Goal: Task Accomplishment & Management: Complete application form

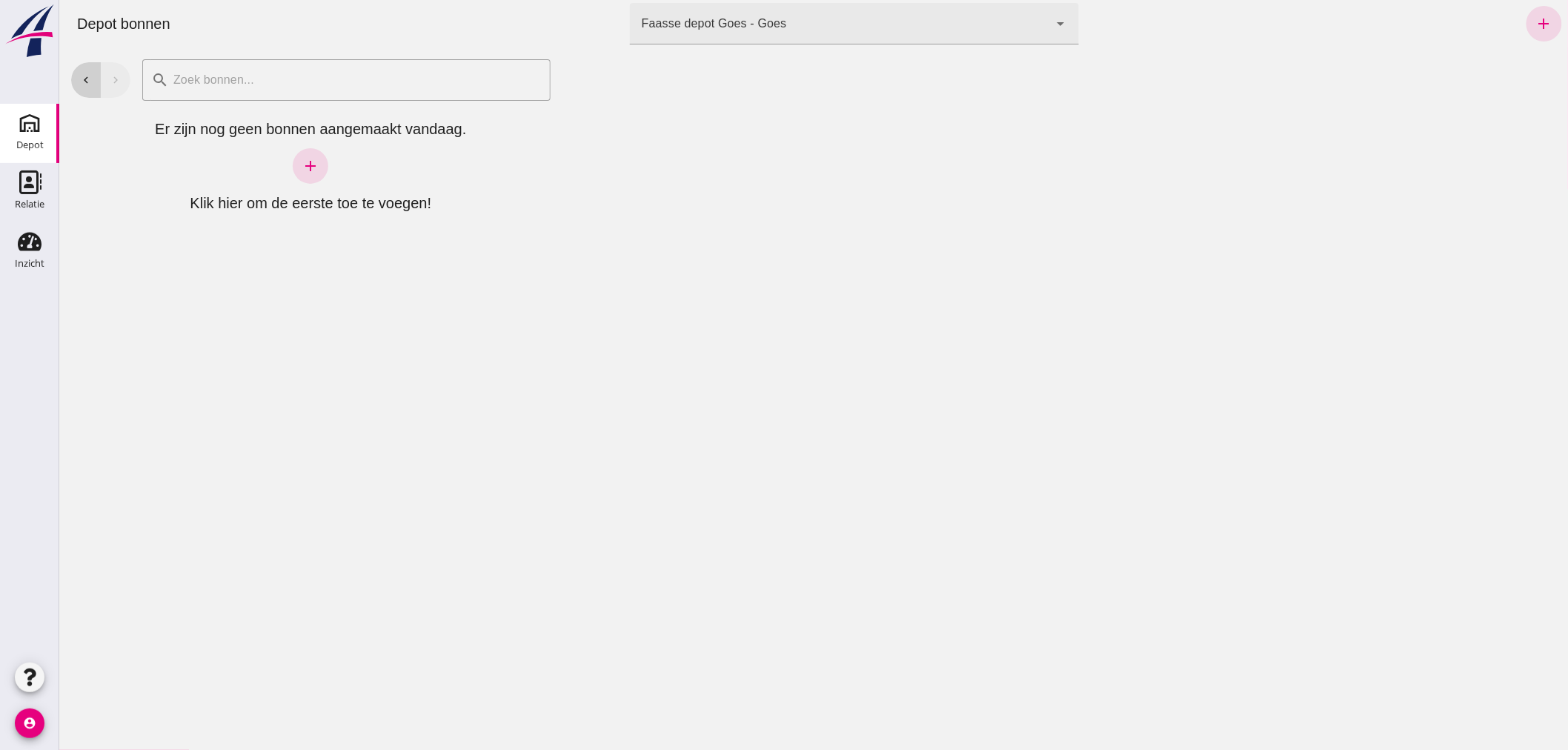
click at [74, 76] on button "chevron_left" at bounding box center [86, 80] width 30 height 35
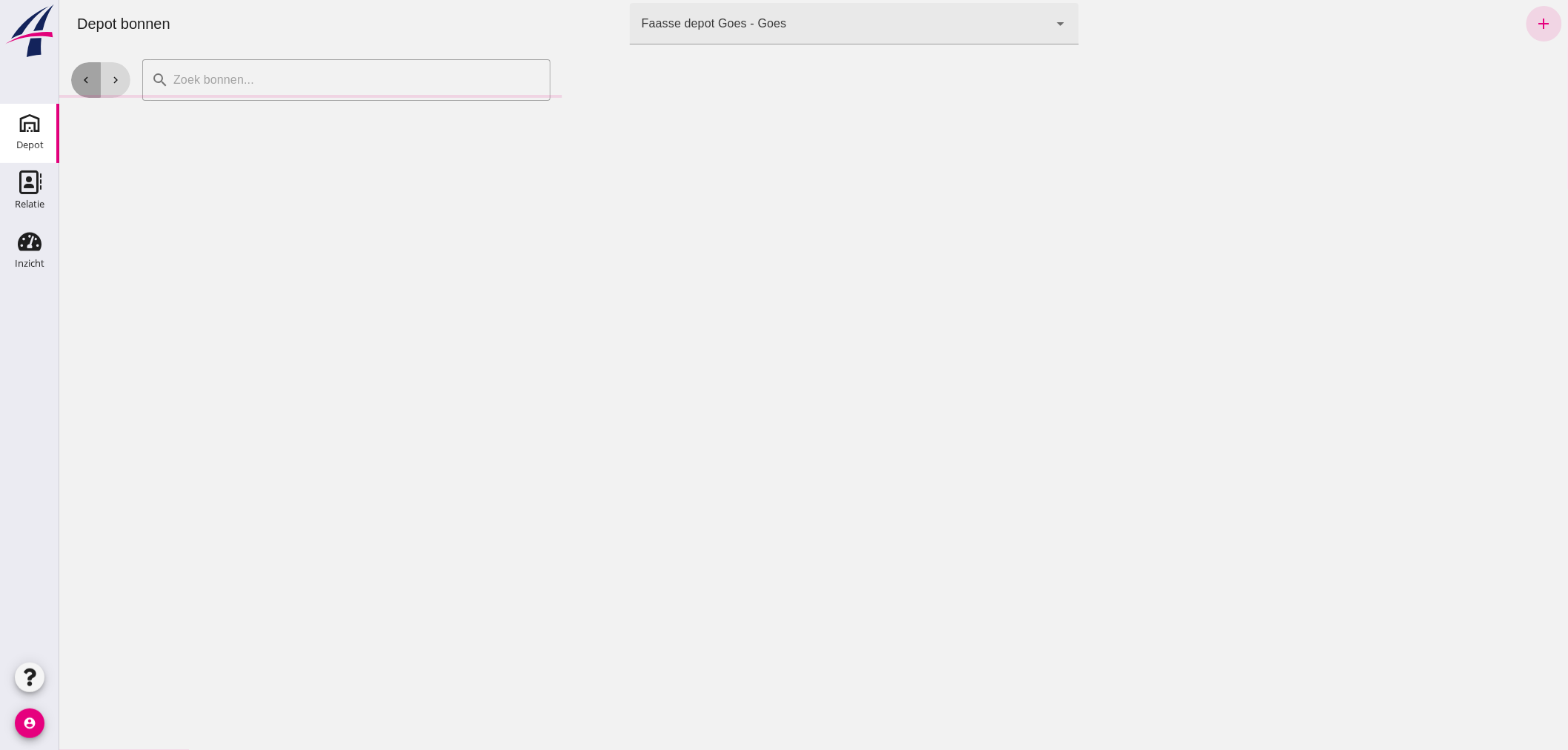
click at [75, 77] on button "chevron_left" at bounding box center [86, 80] width 30 height 35
click at [35, 246] on use at bounding box center [29, 242] width 24 height 19
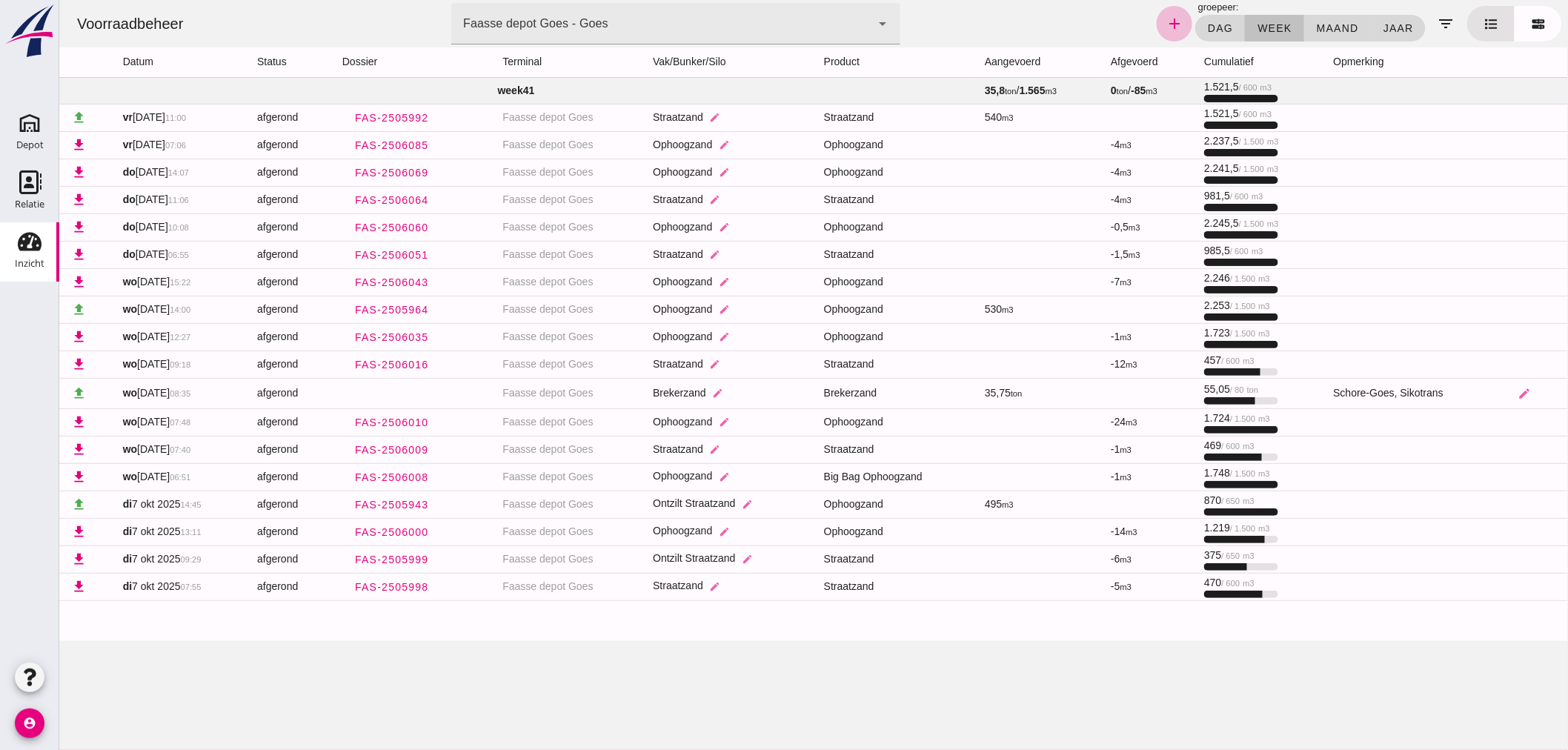
click at [640, 416] on td "Ophoogzand edit" at bounding box center [726, 421] width 171 height 27
click at [35, 138] on div "Depot" at bounding box center [29, 145] width 27 height 20
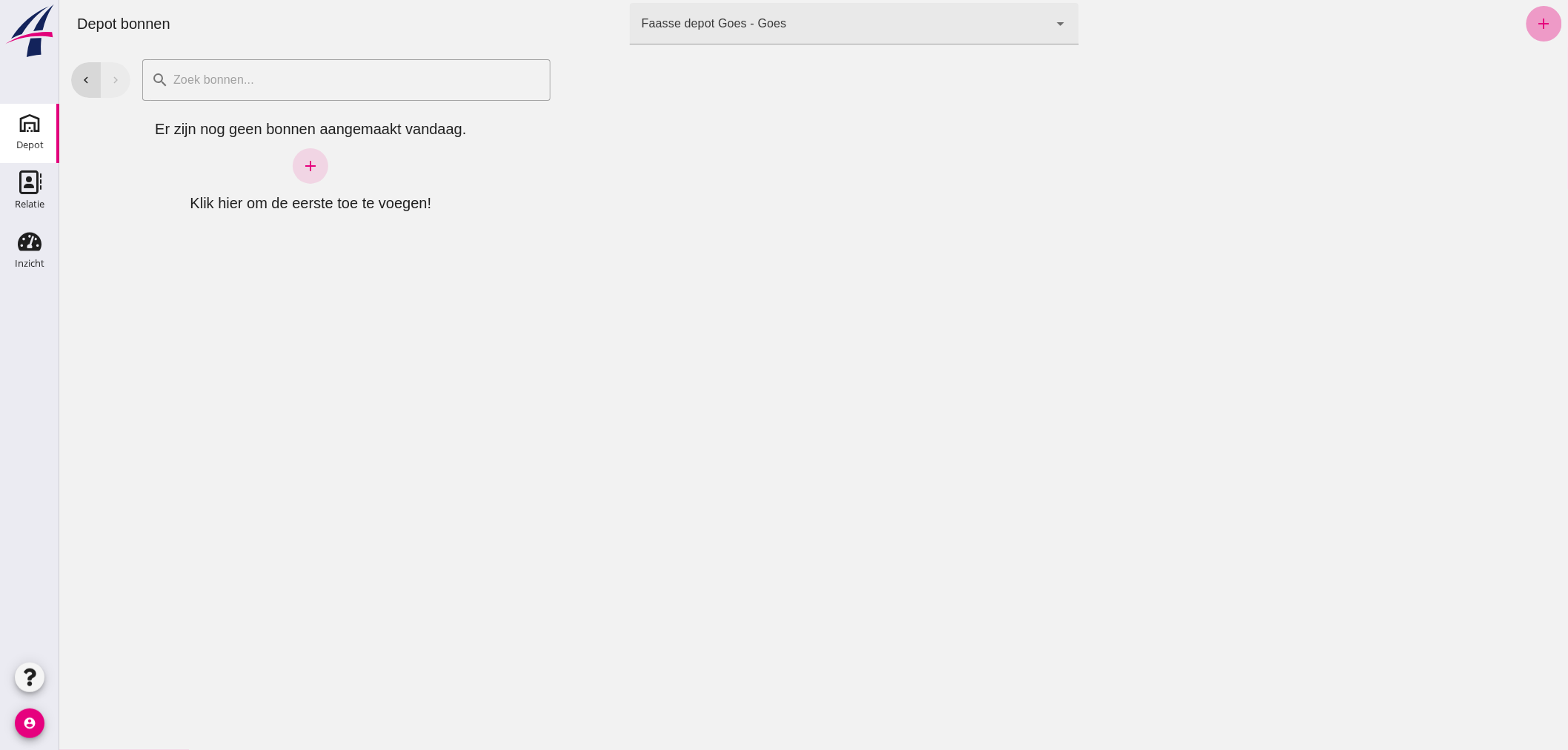
click at [1534, 23] on icon "add" at bounding box center [1543, 24] width 18 height 18
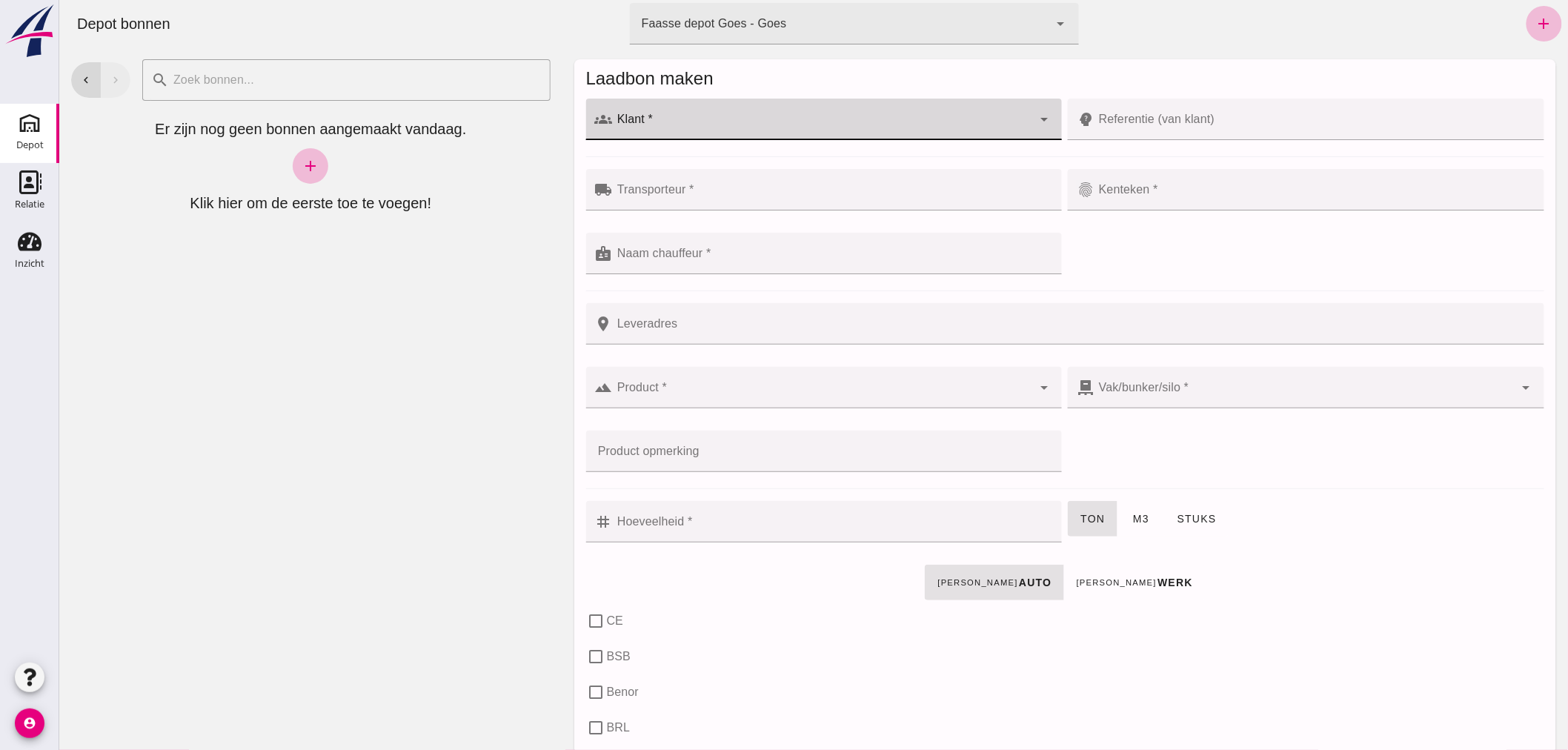
click at [976, 117] on input "Klant *" at bounding box center [822, 126] width 420 height 18
click at [979, 106] on div at bounding box center [822, 119] width 420 height 42
click at [736, 166] on div "WB Dienstverlening en Handel" at bounding box center [829, 163] width 425 height 18
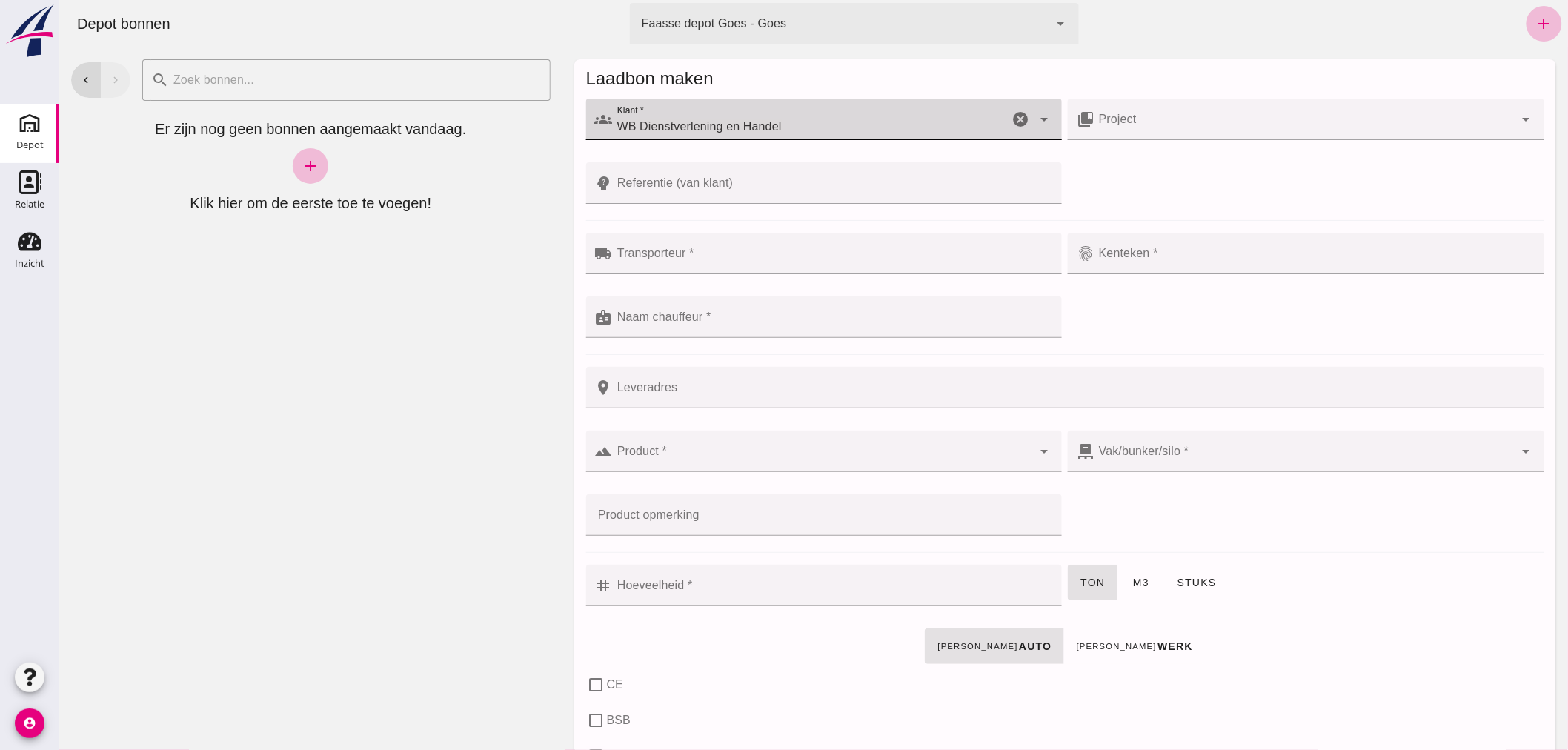
type input "WB Dienstverlening en Handel"
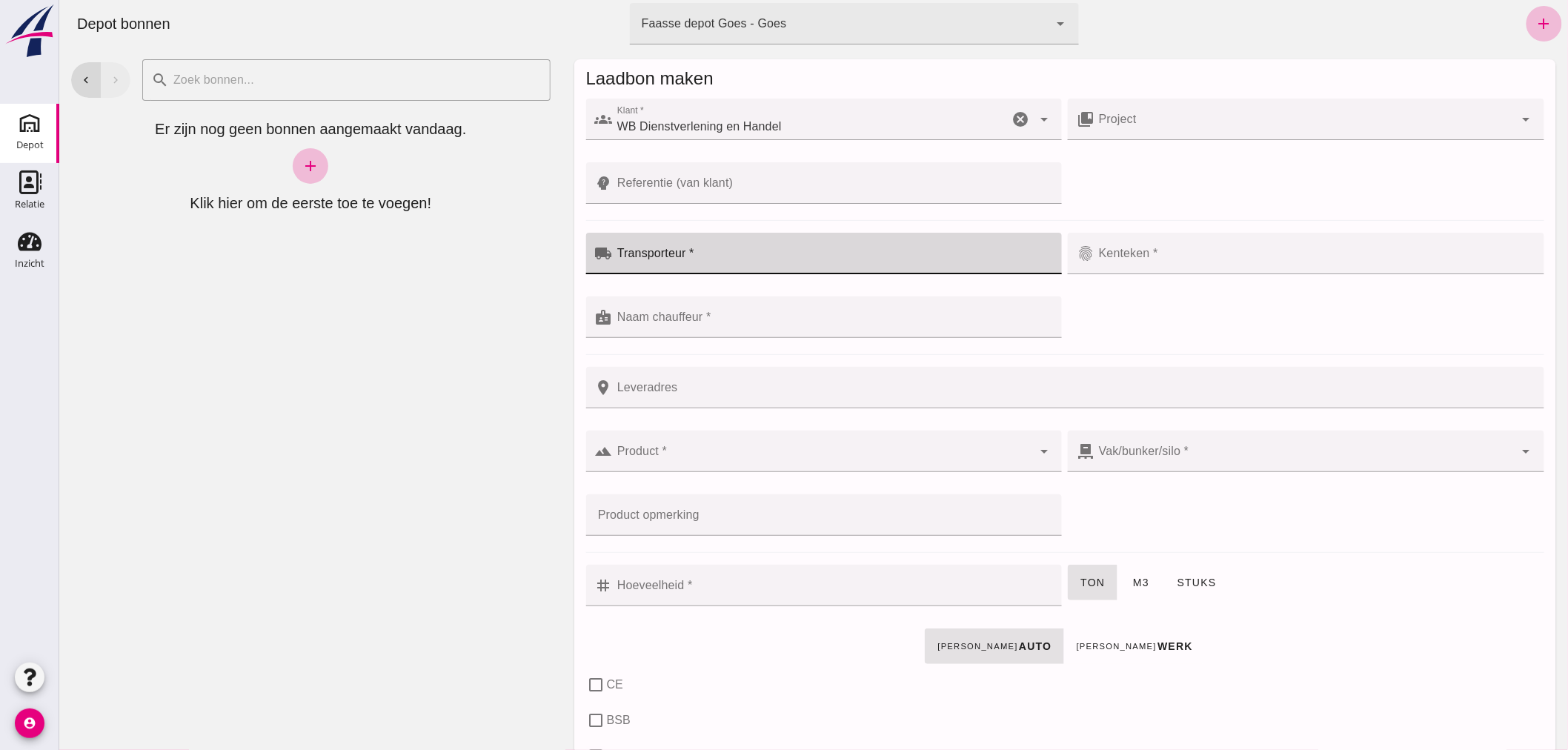
click at [719, 250] on div at bounding box center [832, 254] width 441 height 42
type input "hoondert"
click at [1131, 256] on input "Kenteken *" at bounding box center [1304, 261] width 420 height 18
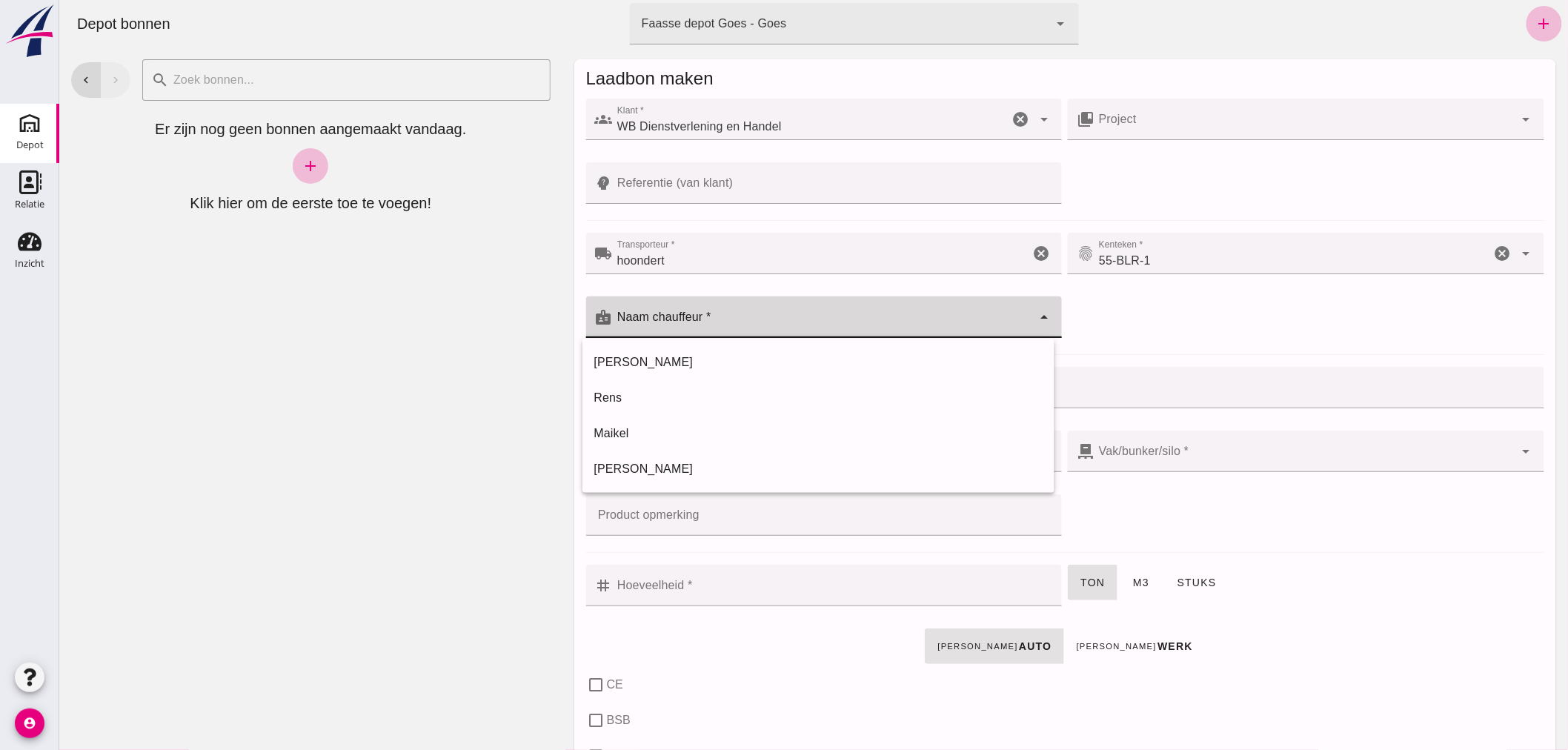
click at [918, 321] on input "Naam chauffeur *" at bounding box center [822, 325] width 420 height 18
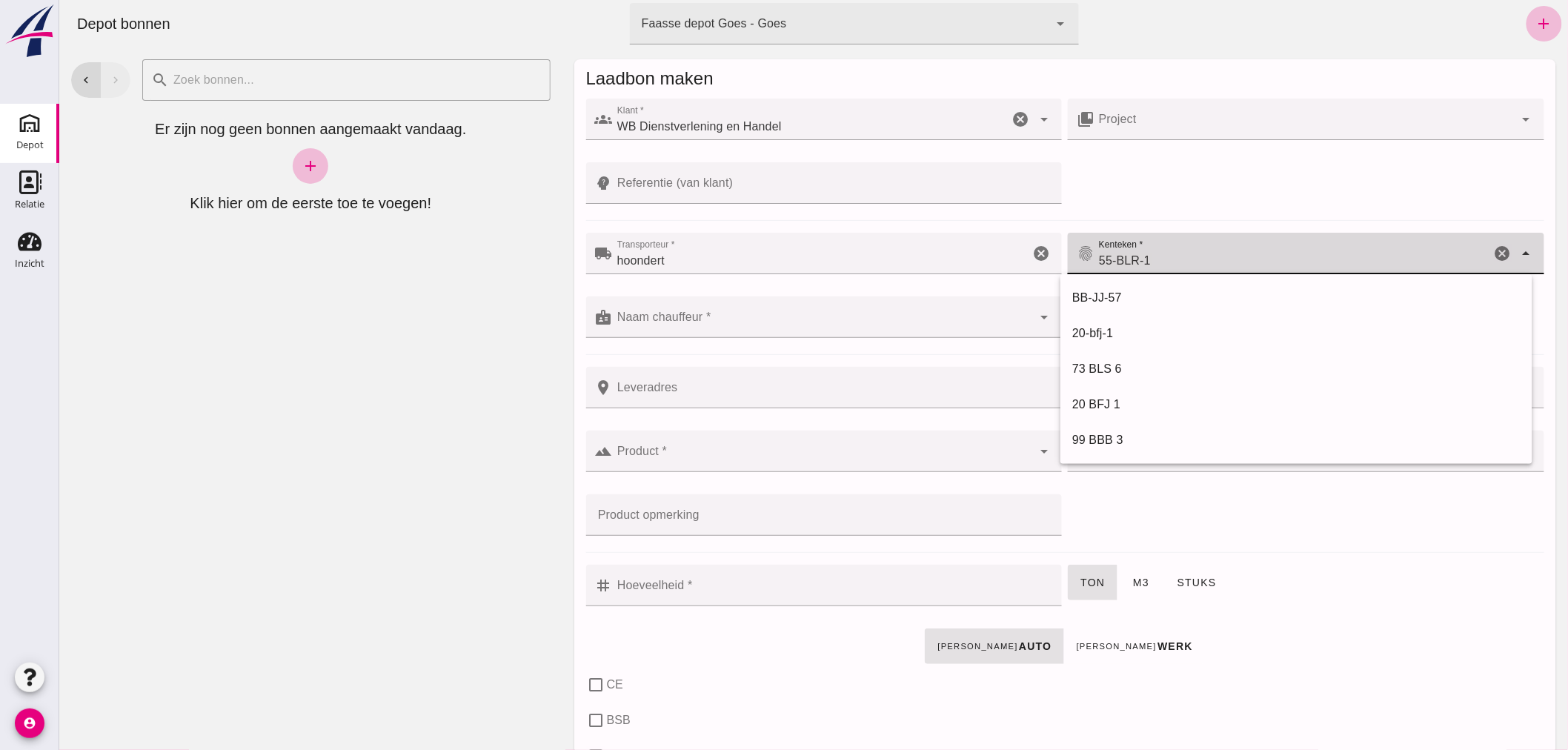
click at [1154, 250] on div "55-BLR-1 55-BLR-1" at bounding box center [1292, 254] width 396 height 42
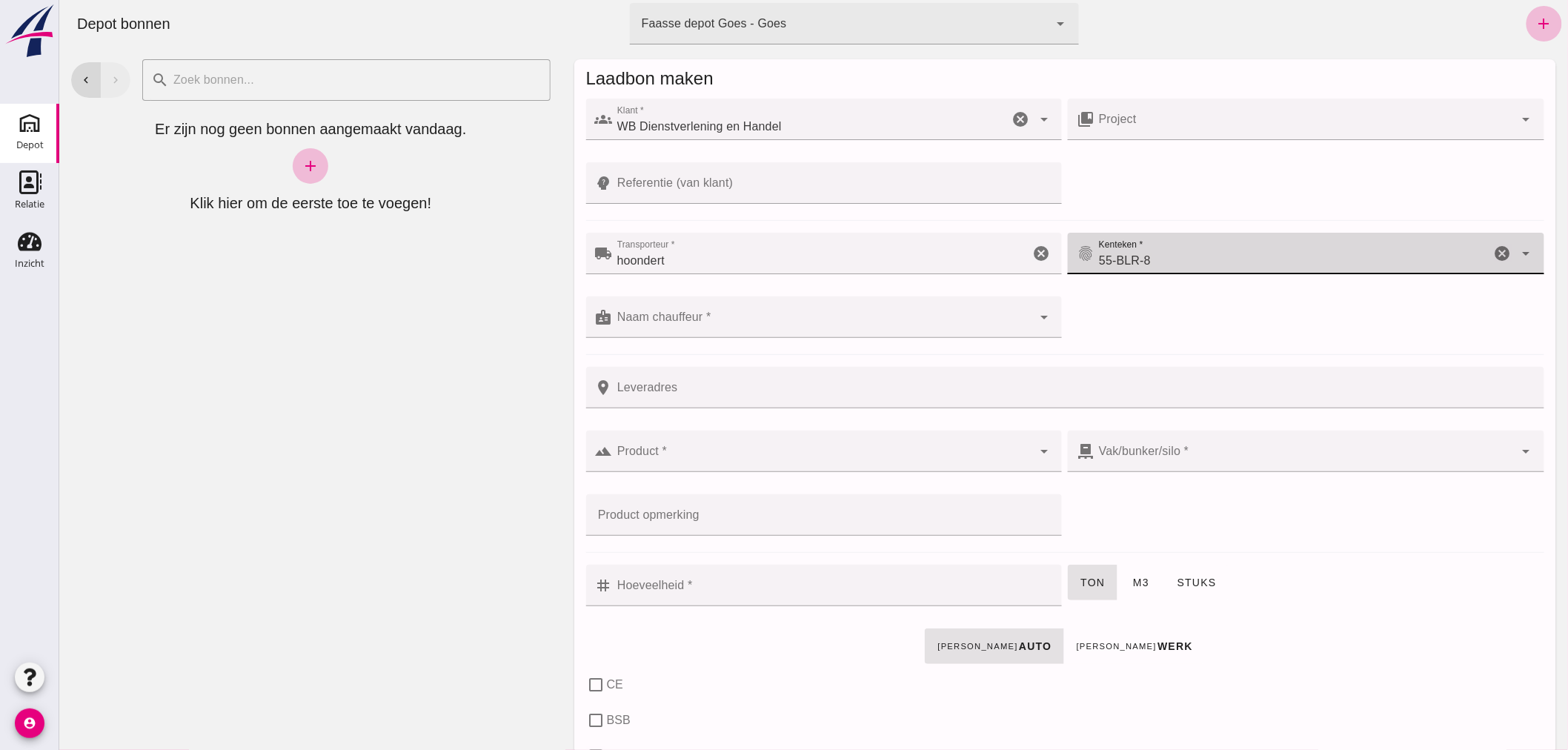
type input "55-BLR-8"
click at [907, 321] on input "Naam chauffeur *" at bounding box center [822, 325] width 420 height 18
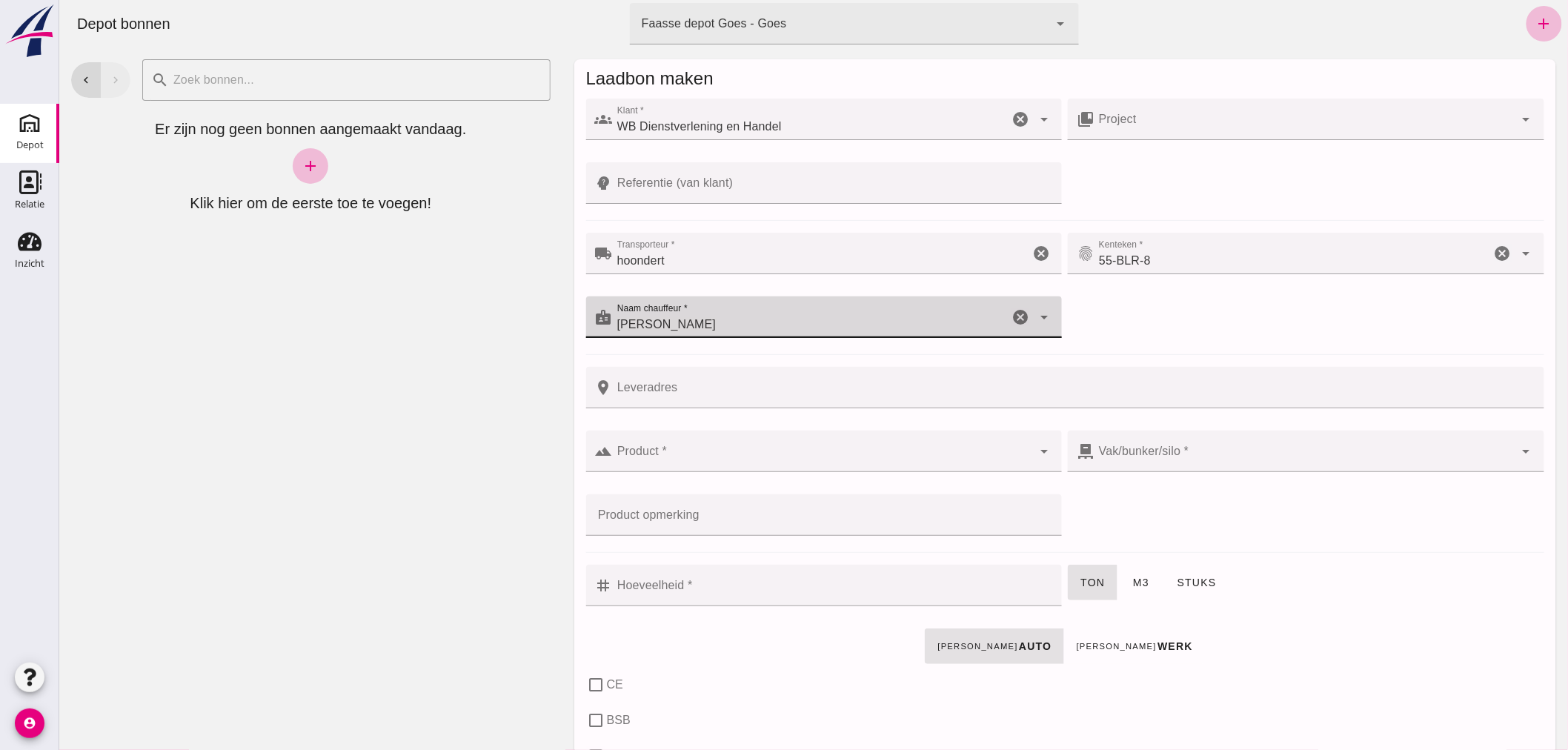
type input "[PERSON_NAME]"
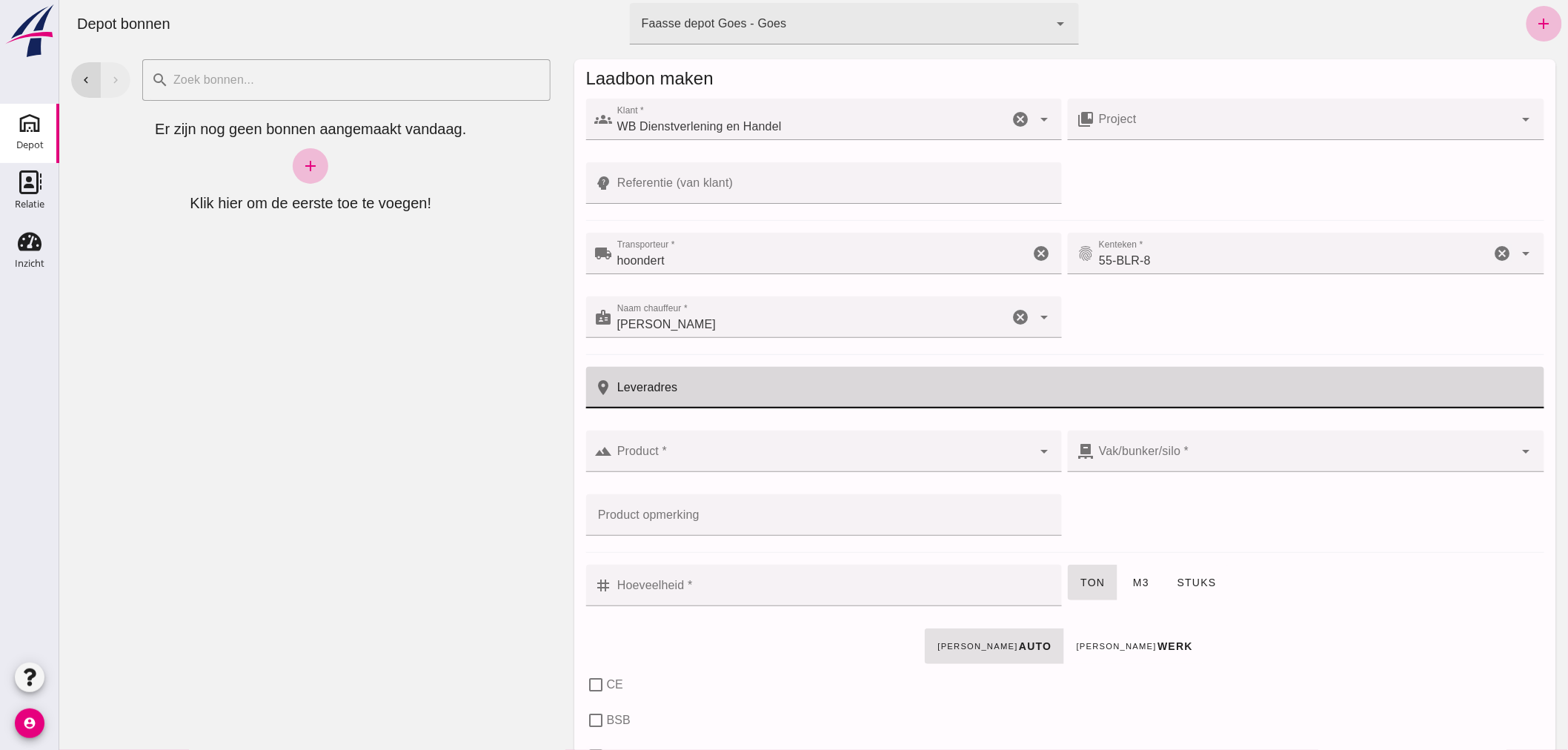
click at [826, 394] on input "Leveradres" at bounding box center [1073, 387] width 923 height 42
type input "hooglandsedijk 1 driewegen"
click at [759, 452] on input "Product *" at bounding box center [822, 458] width 420 height 18
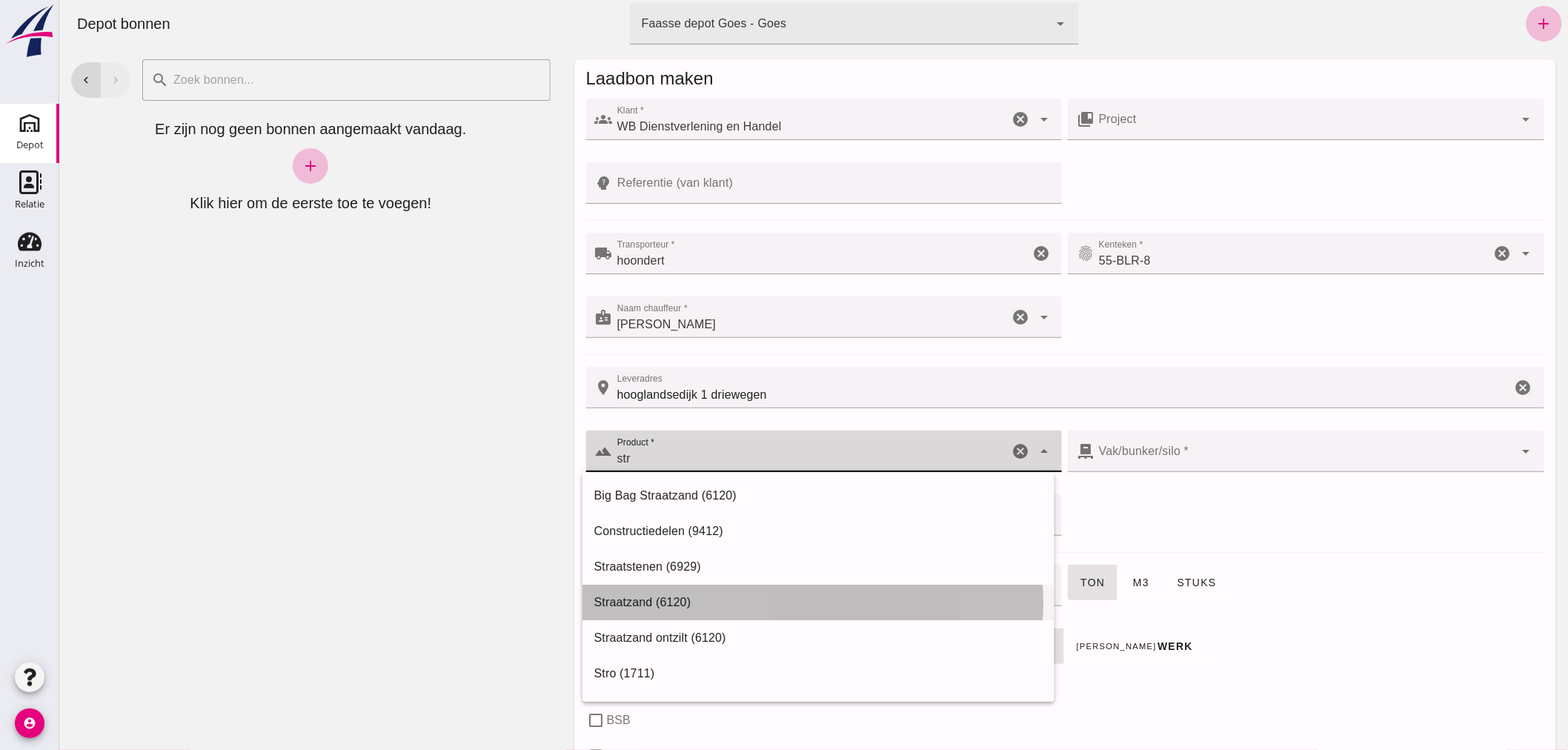
click at [654, 596] on div "Straatzand (6120)" at bounding box center [818, 602] width 449 height 18
type input "Straatzand (6120)"
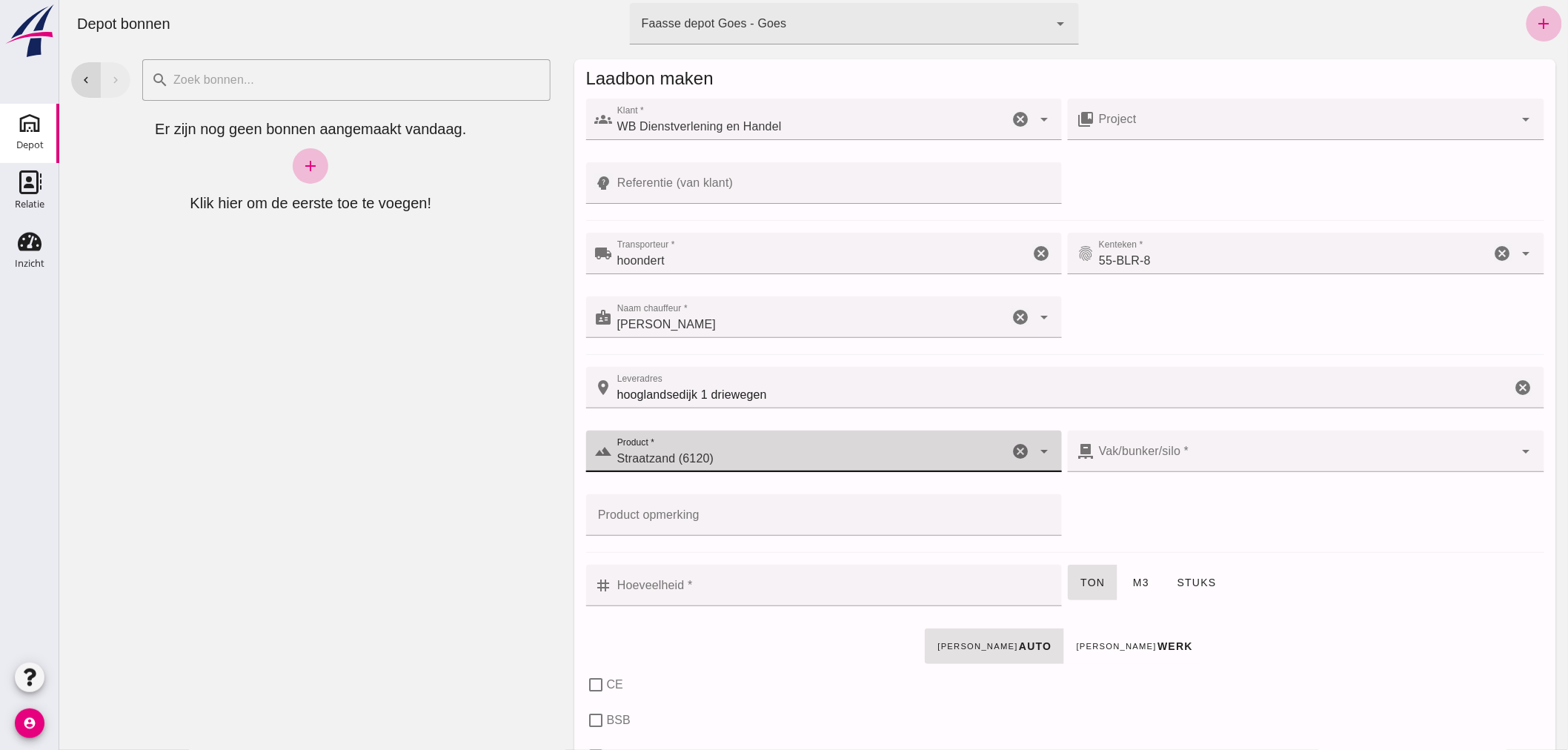
type input "303"
type input "Straatzand (6120)"
click at [641, 593] on input "Hoeveelheid *" at bounding box center [832, 586] width 441 height 42
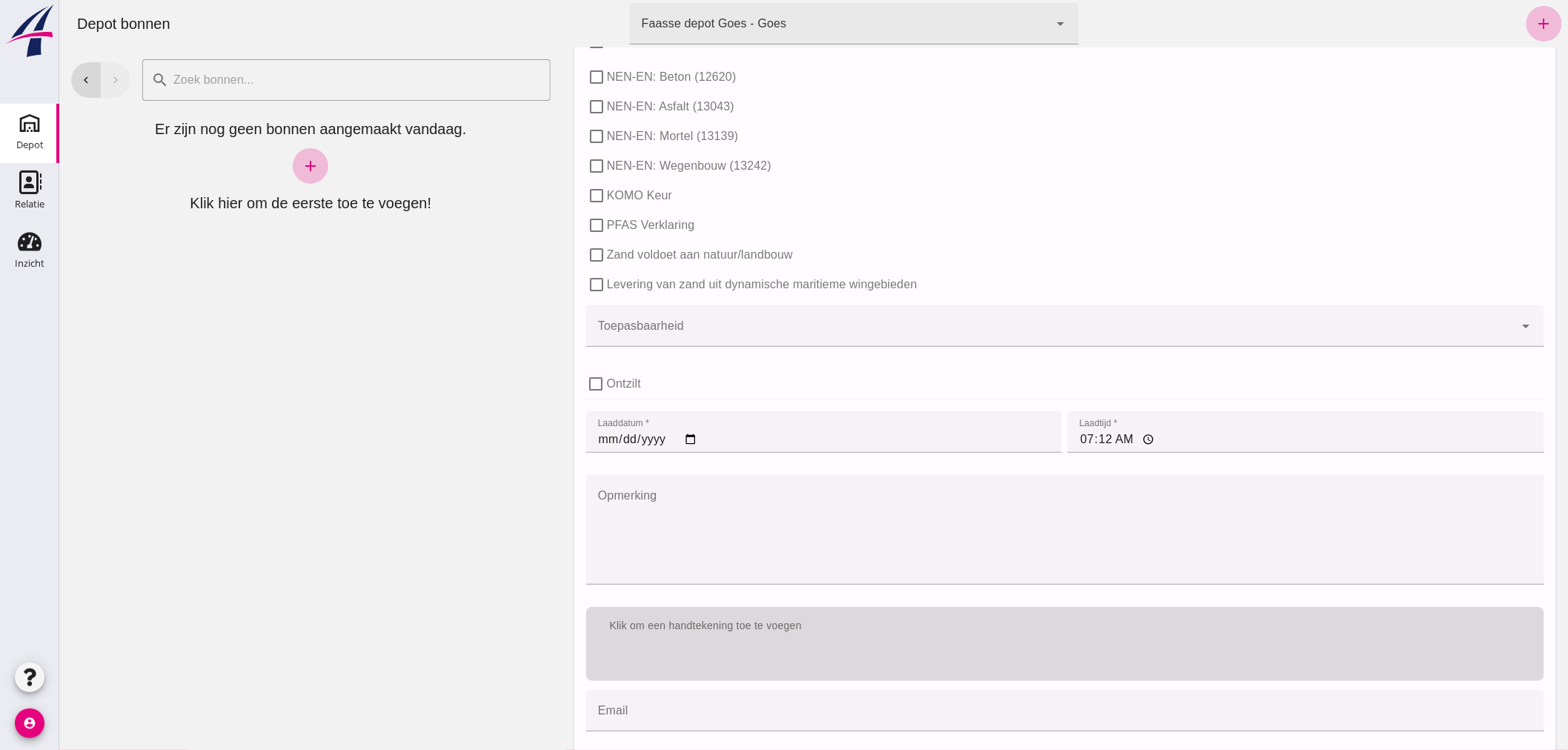
scroll to position [846, 0]
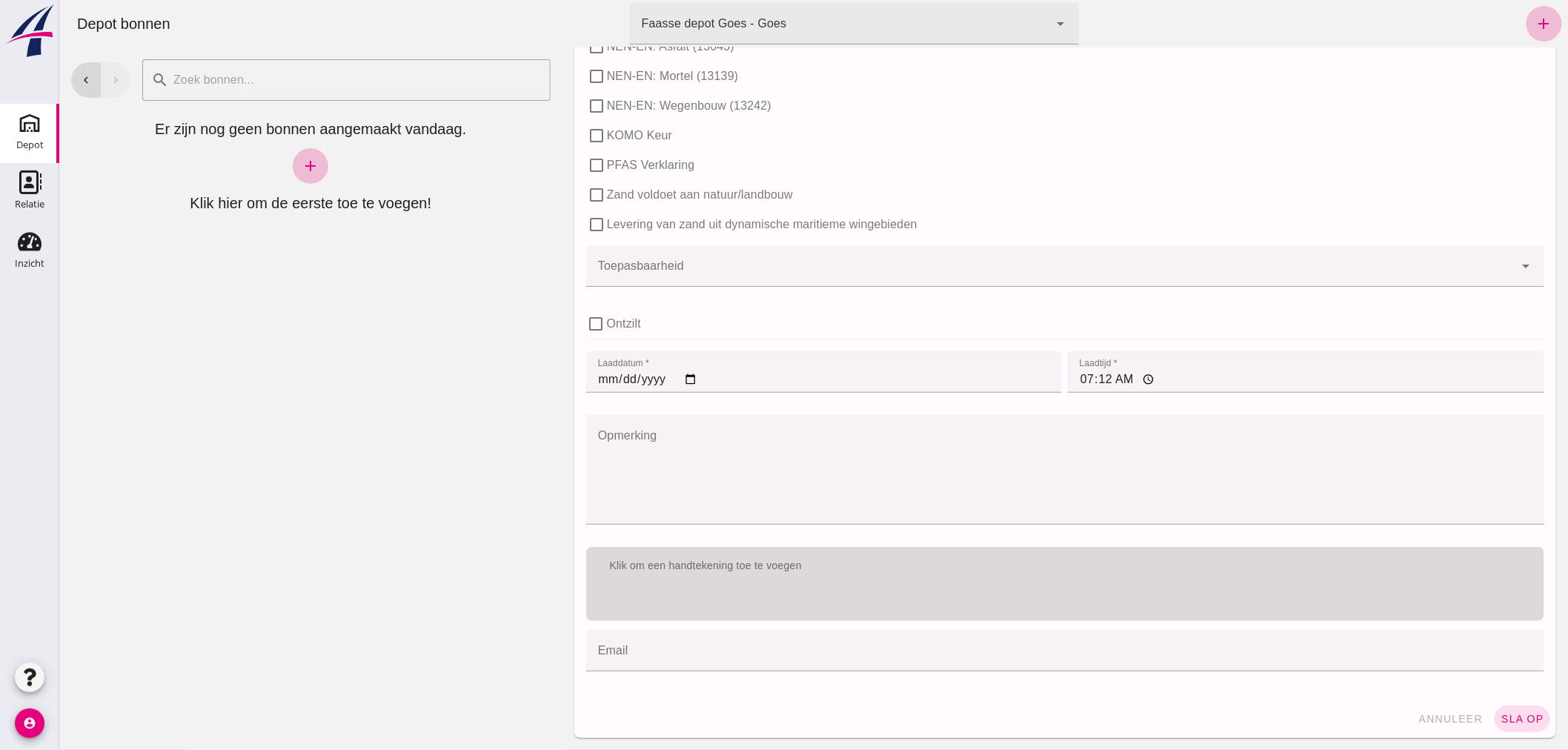
type input "20"
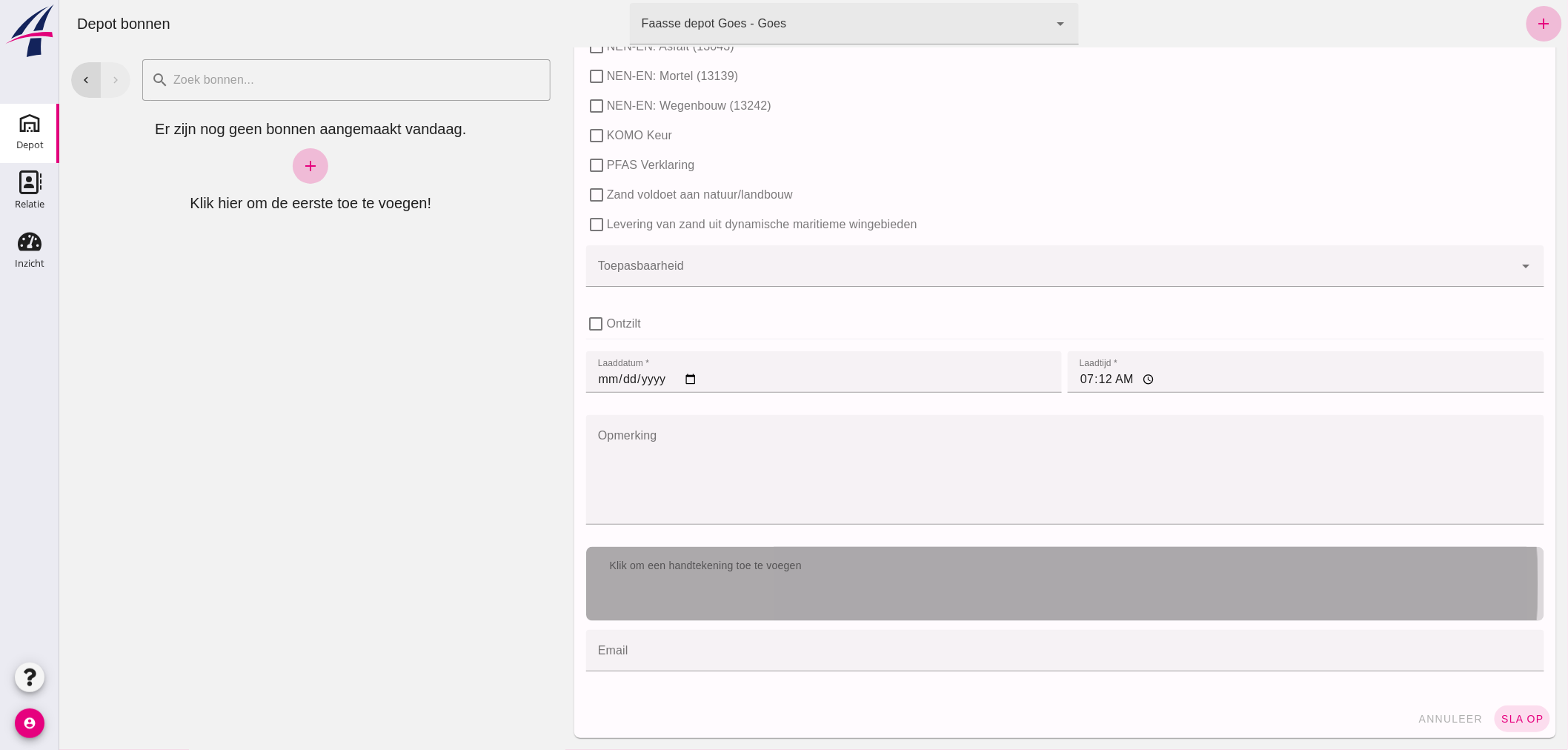
click at [771, 579] on div "Klik om een handtekening toe te voegen" at bounding box center [1064, 566] width 958 height 39
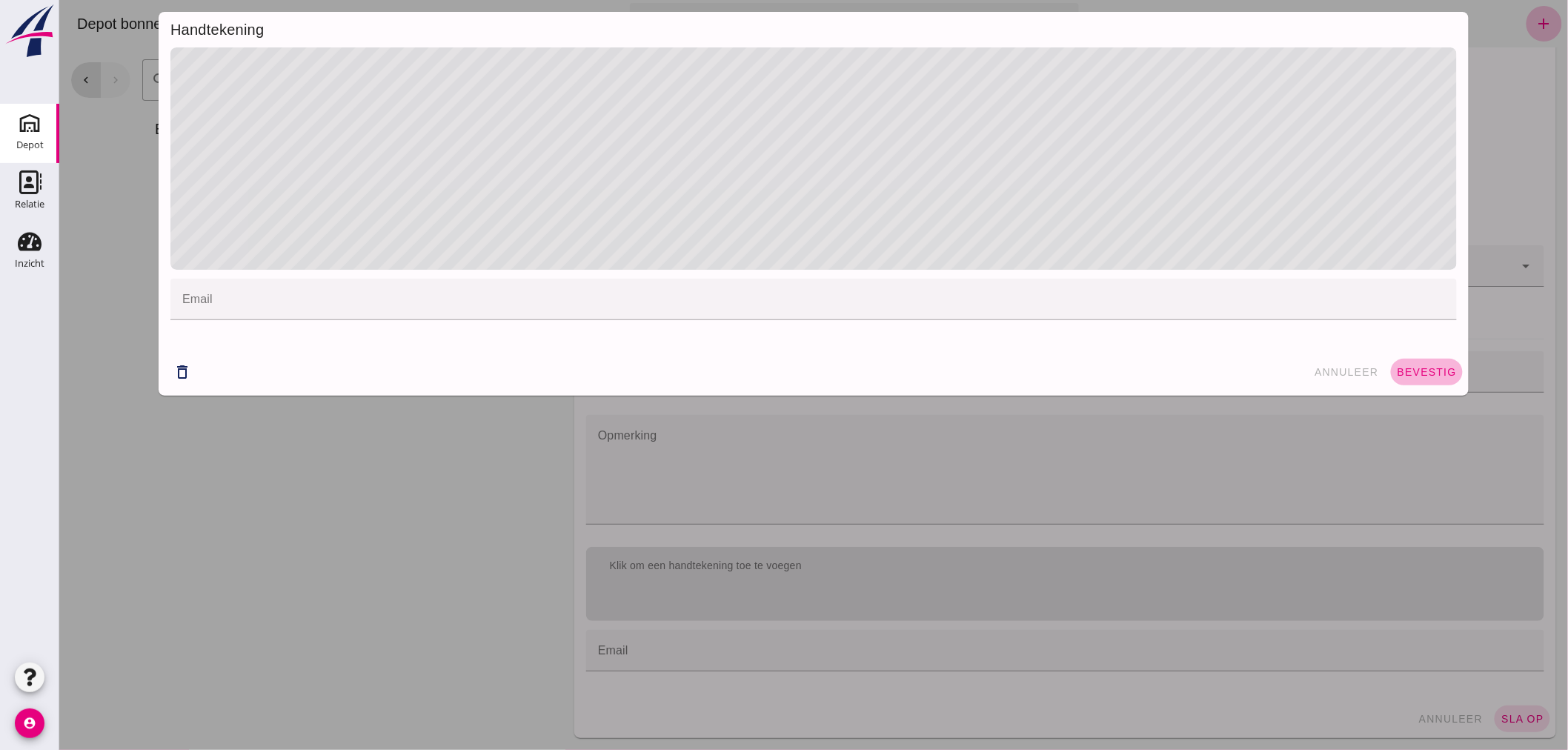
click at [1390, 368] on button "bevestig" at bounding box center [1425, 372] width 72 height 27
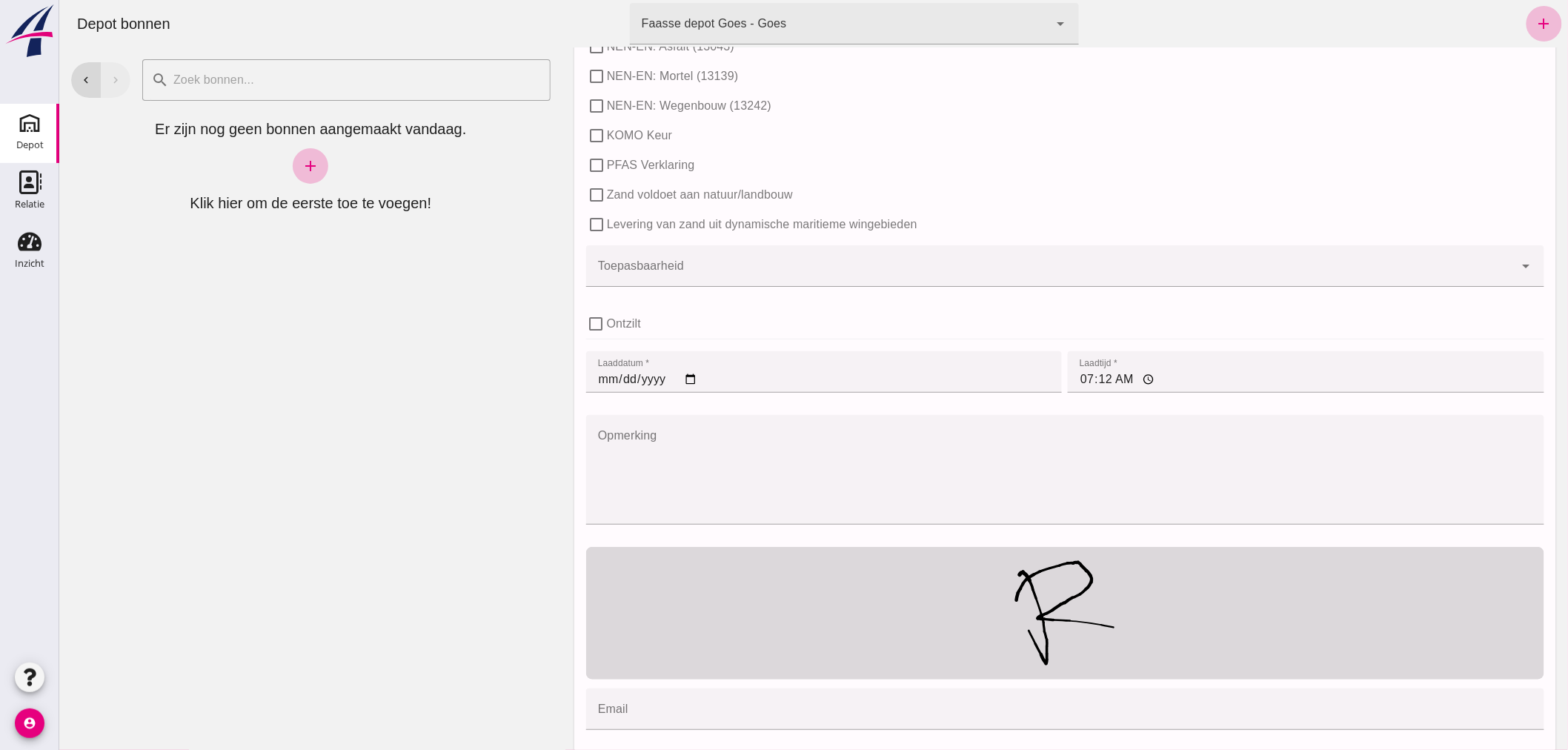
scroll to position [903, 0]
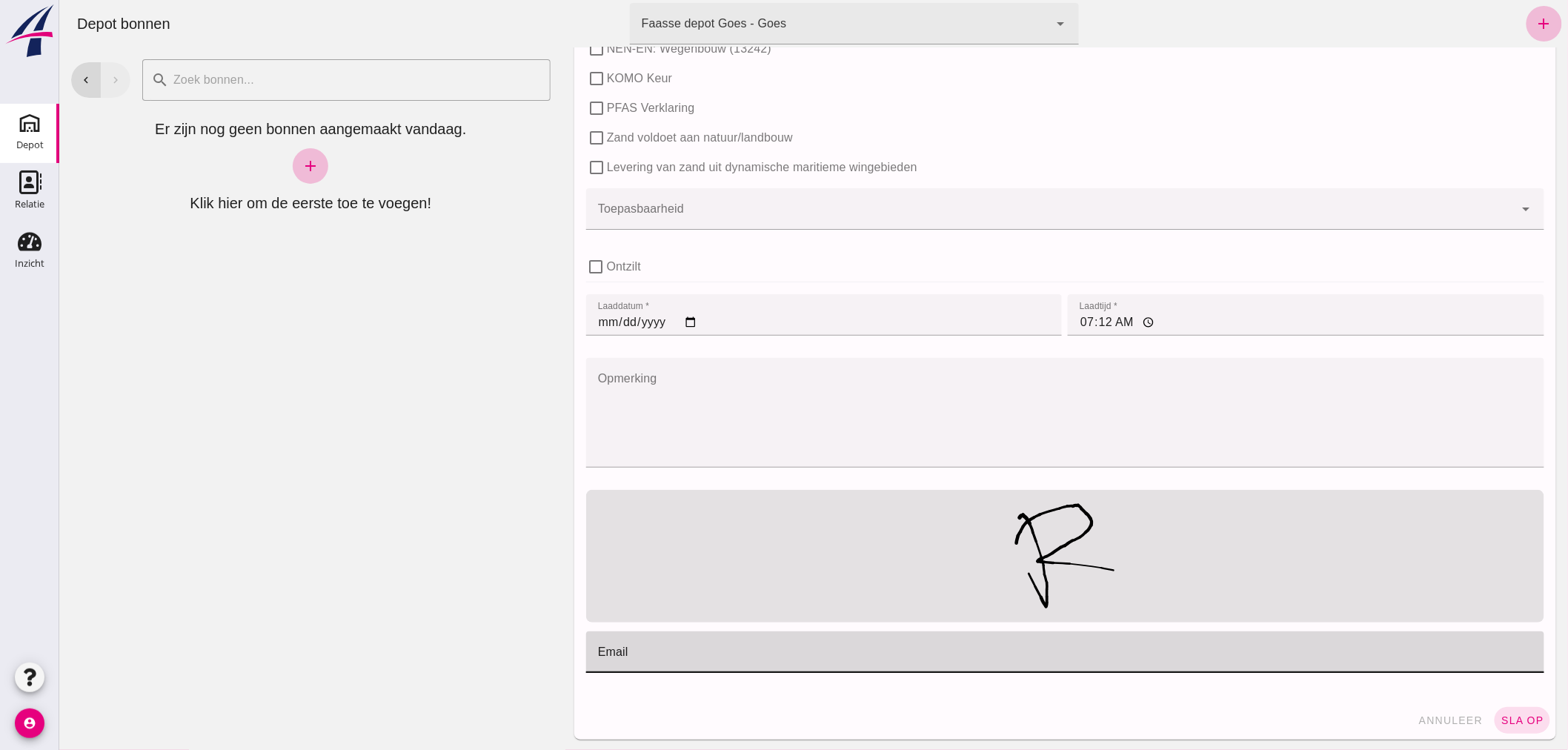
click at [859, 645] on div at bounding box center [1059, 652] width 949 height 42
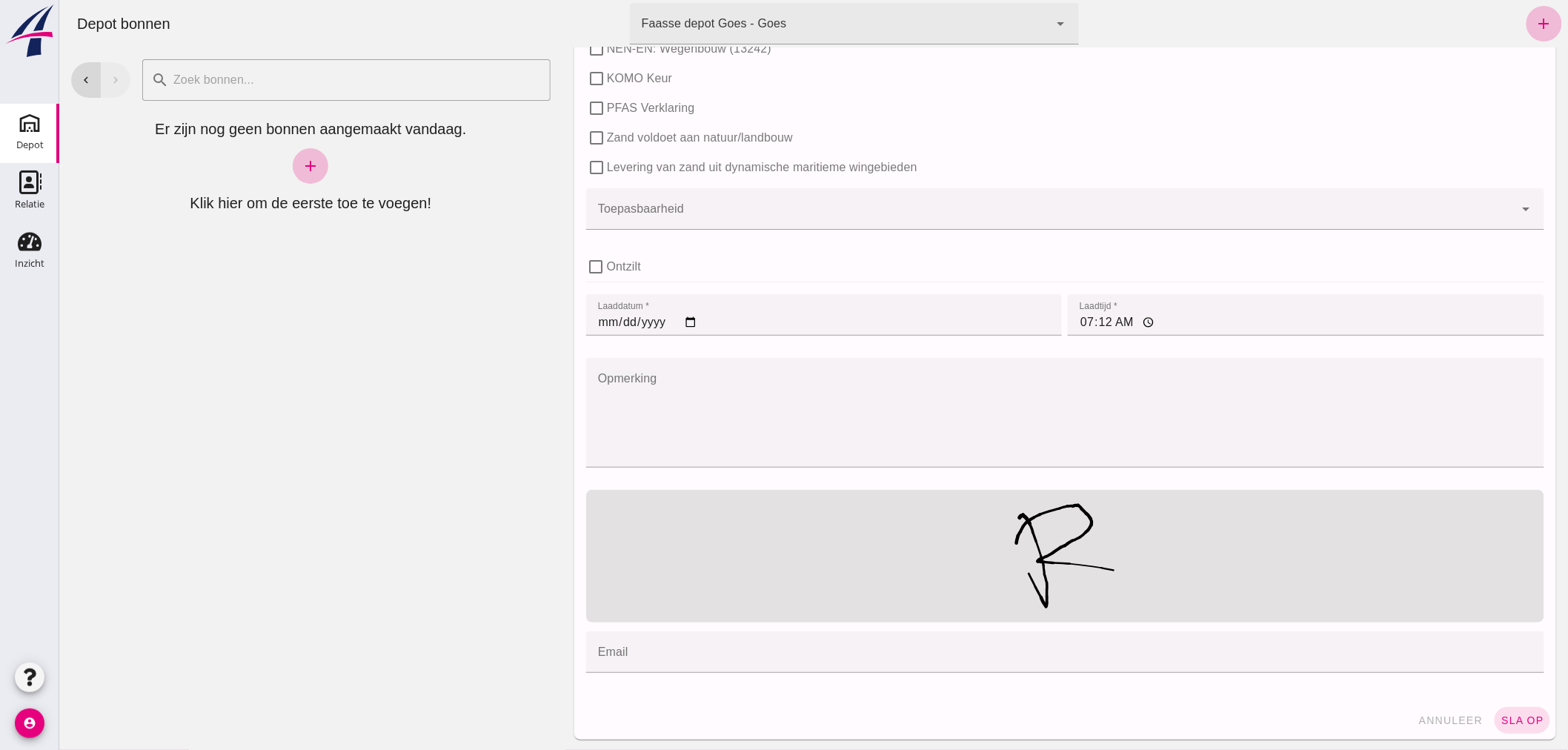
drag, startPoint x: 449, startPoint y: 588, endPoint x: 560, endPoint y: 554, distance: 116.1
click at [445, 587] on div "chevron_left chevron_right search cancel Er zijn nog geen bonnen aangemaakt van…" at bounding box center [310, 399] width 503 height 703
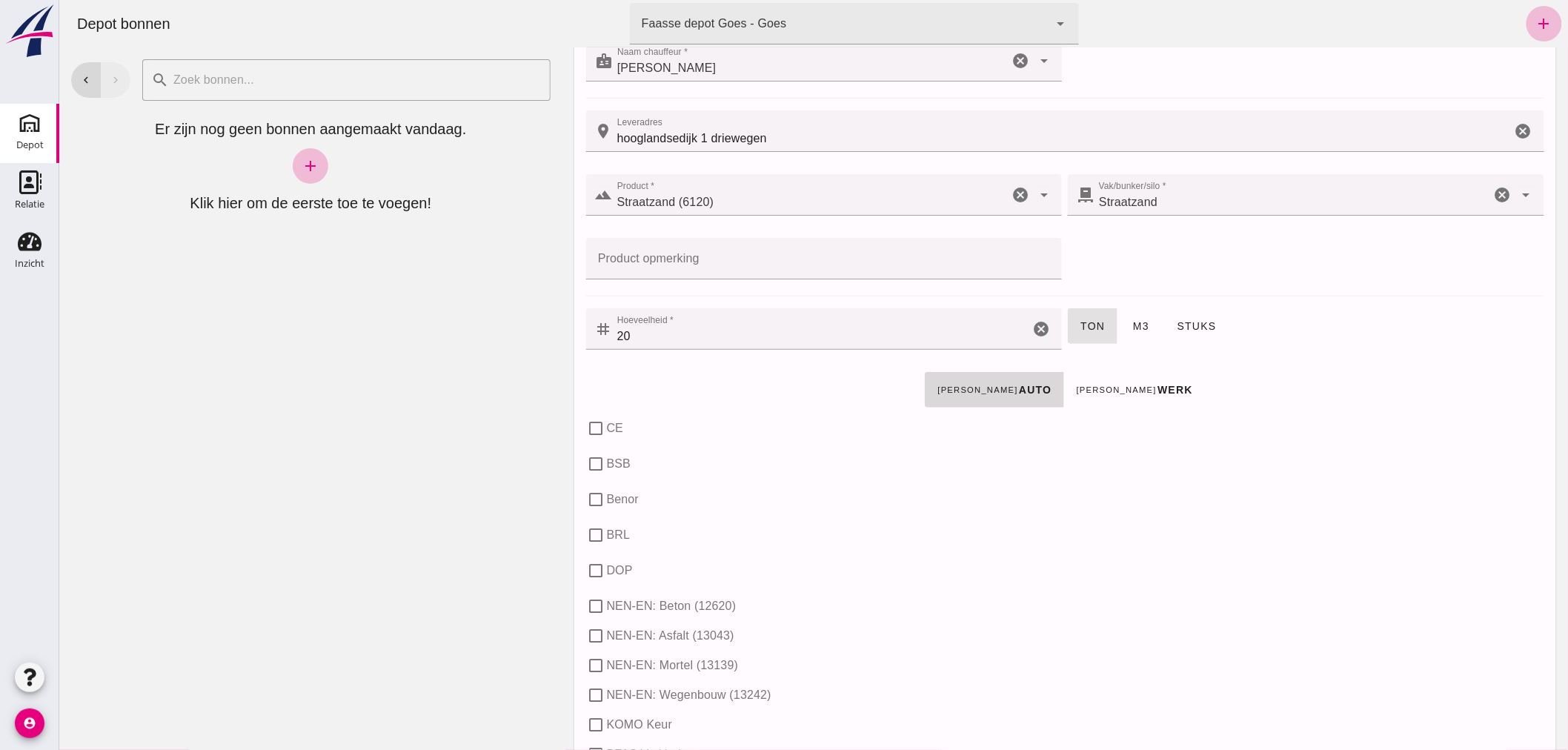
scroll to position [245, 0]
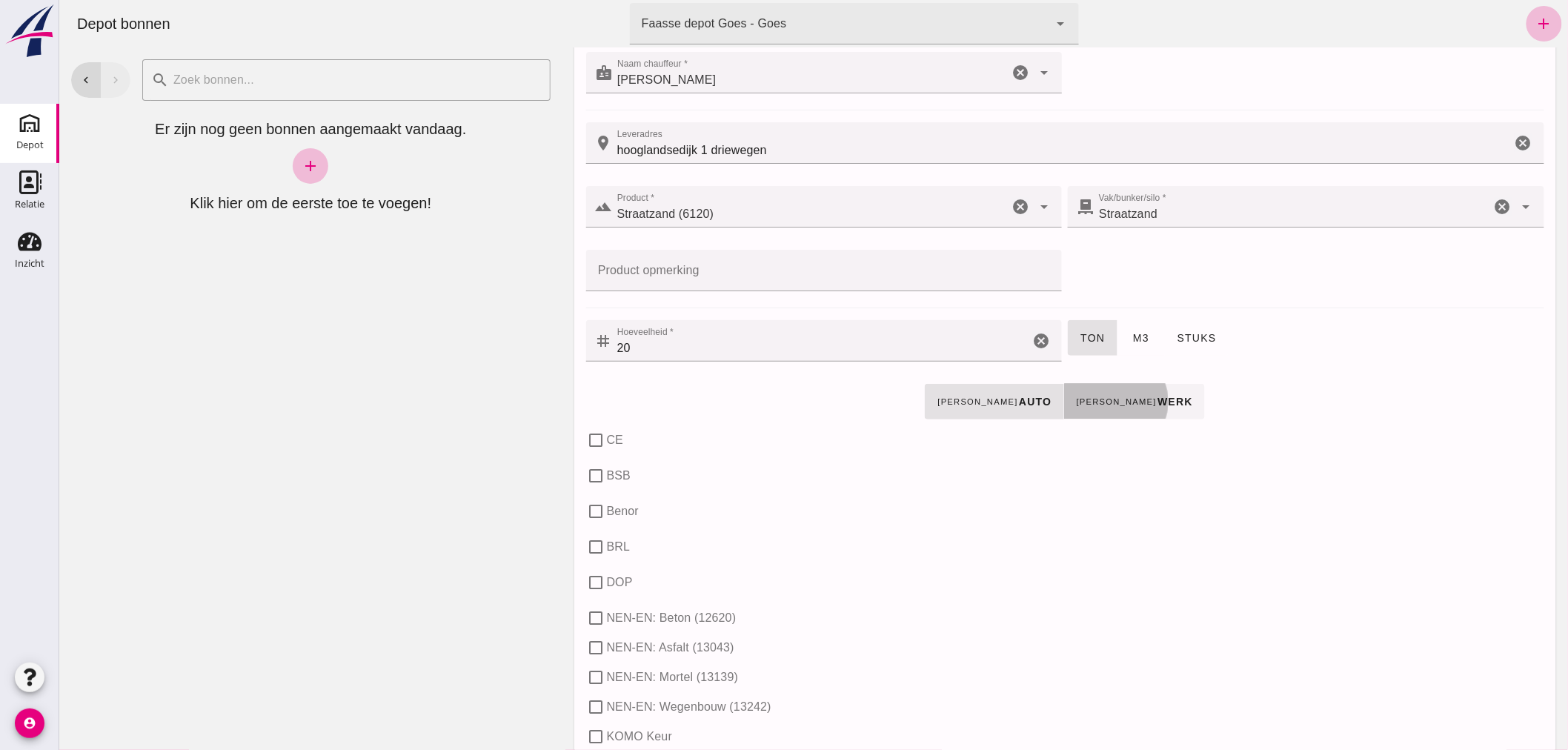
click at [1095, 404] on small "[PERSON_NAME]" at bounding box center [1116, 402] width 81 height 9
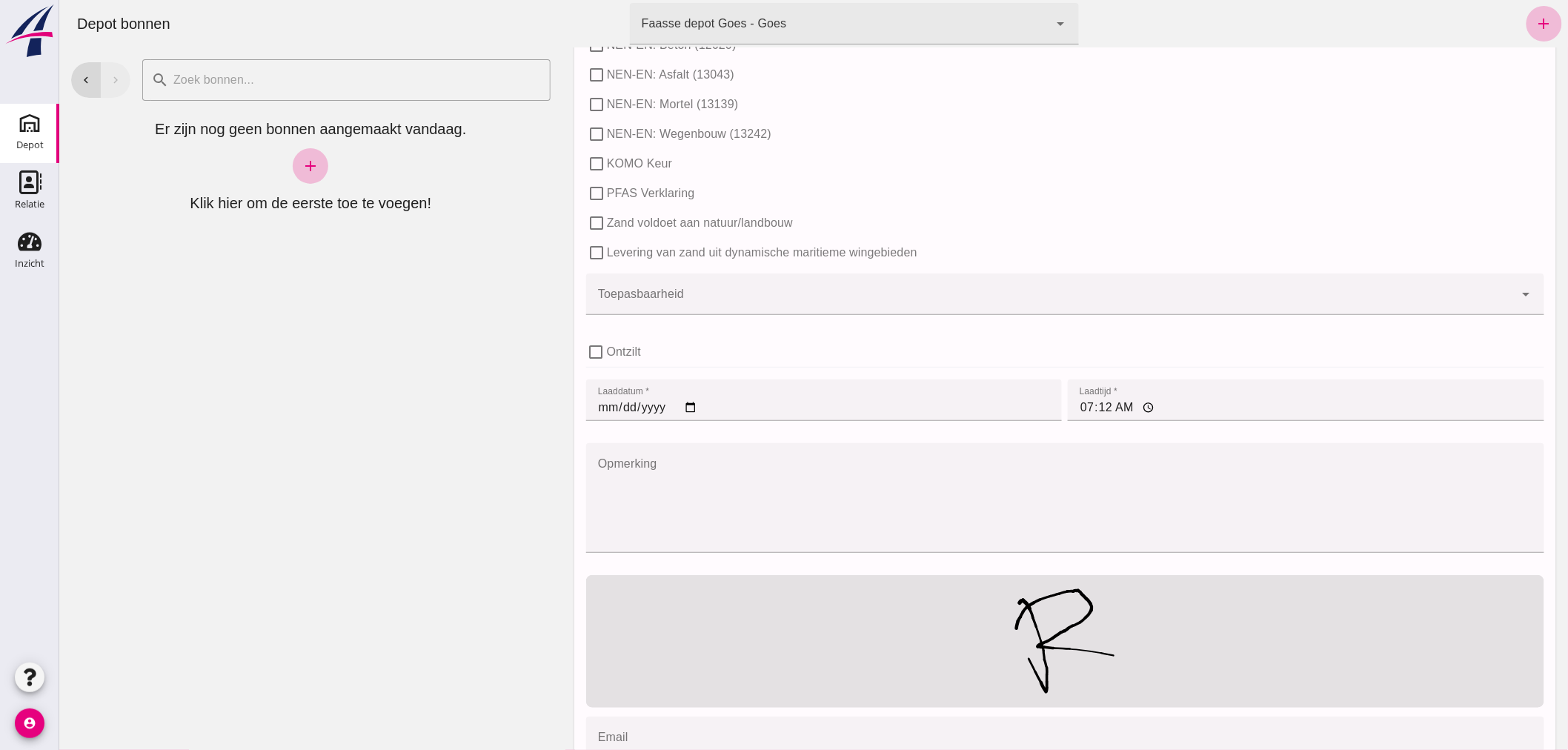
scroll to position [903, 0]
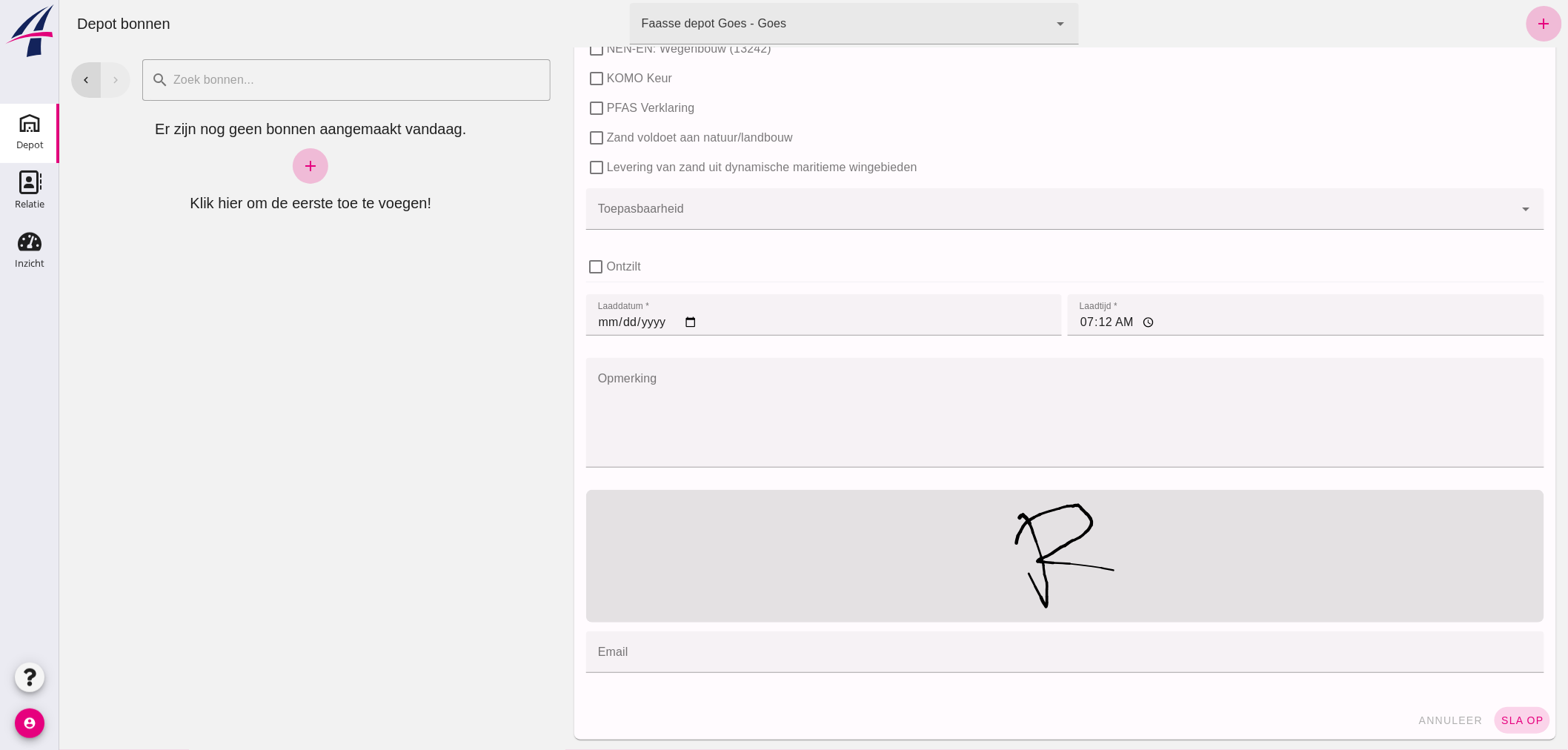
click at [1500, 720] on span "sla op" at bounding box center [1522, 720] width 44 height 11
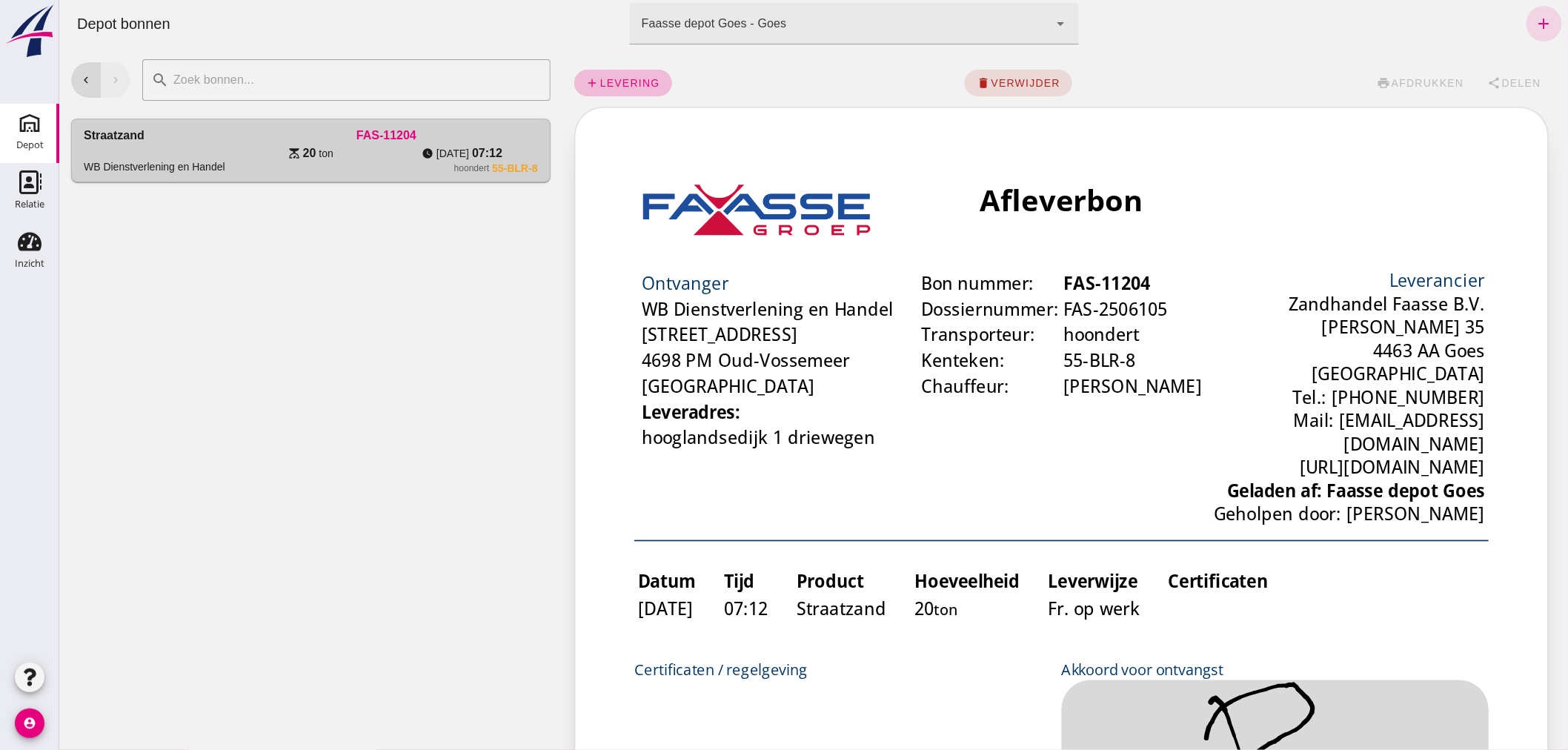
scroll to position [0, 0]
